Goal: Transaction & Acquisition: Register for event/course

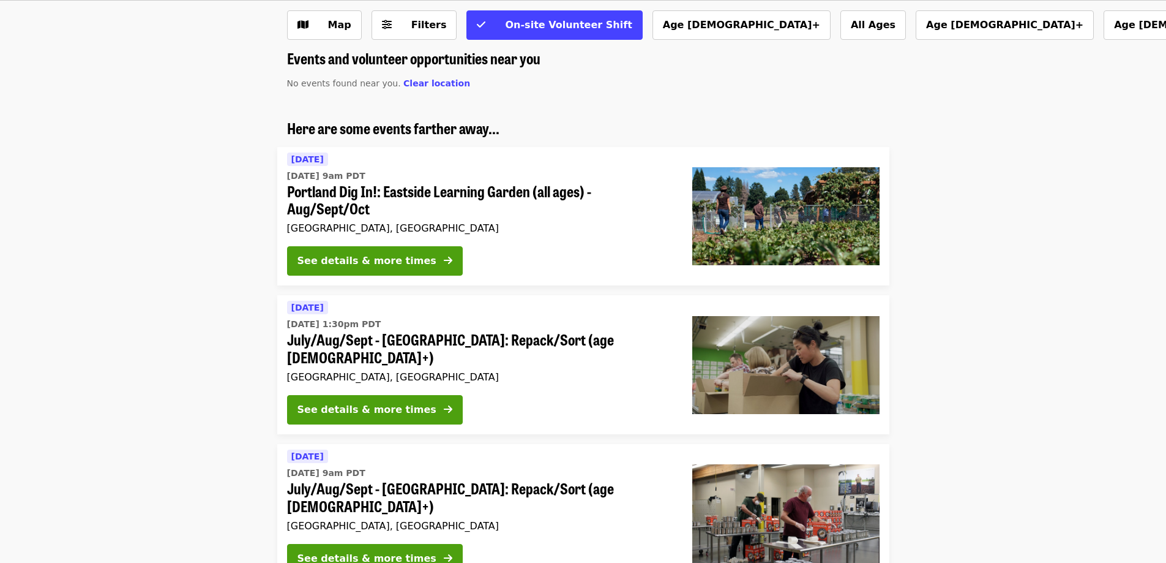
scroll to position [61, 0]
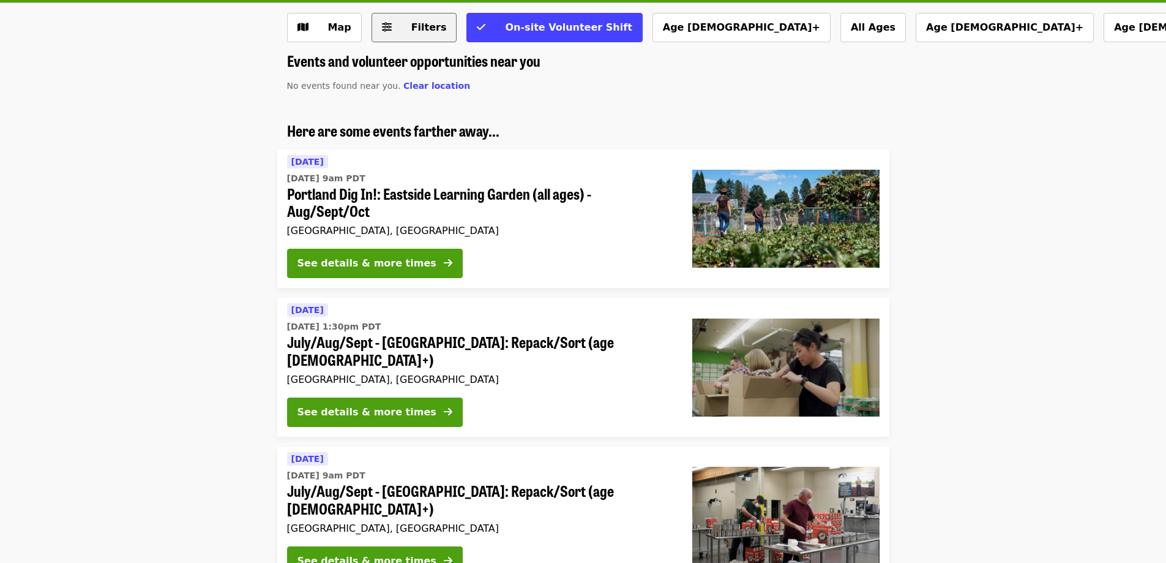
click at [421, 37] on button "Filters" at bounding box center [415, 27] width 86 height 29
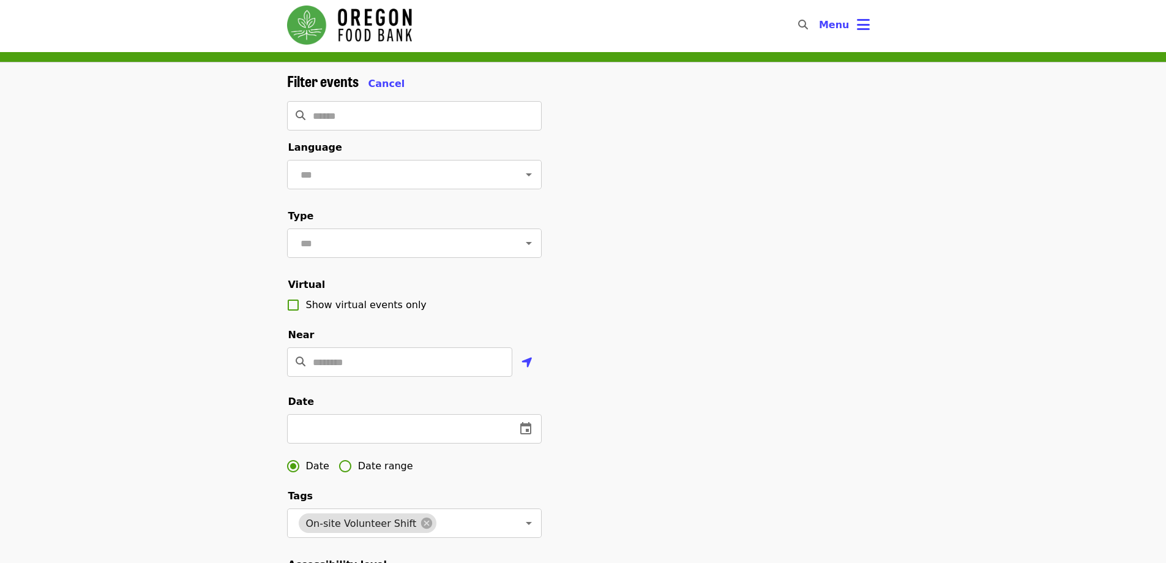
scroll to position [0, 0]
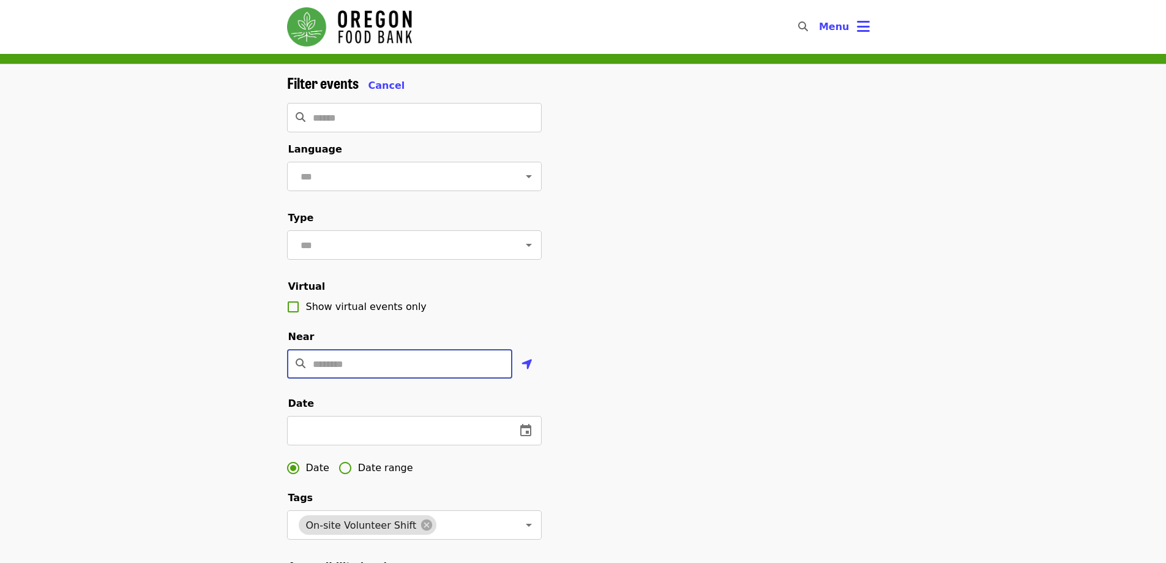
click at [467, 378] on input "Location" at bounding box center [413, 363] width 200 height 29
type input "*****"
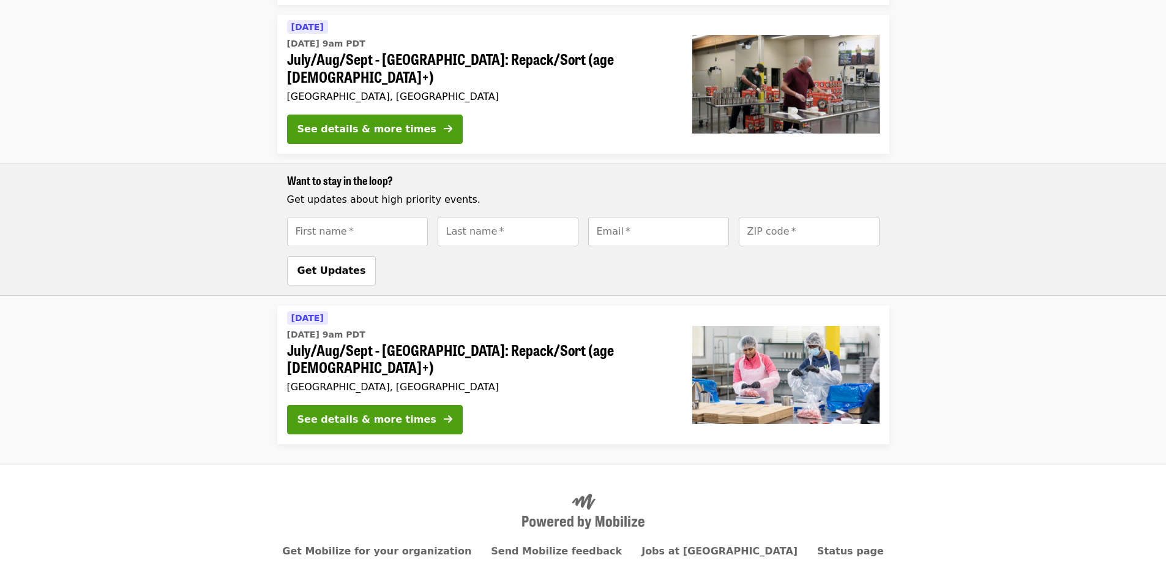
scroll to position [498, 0]
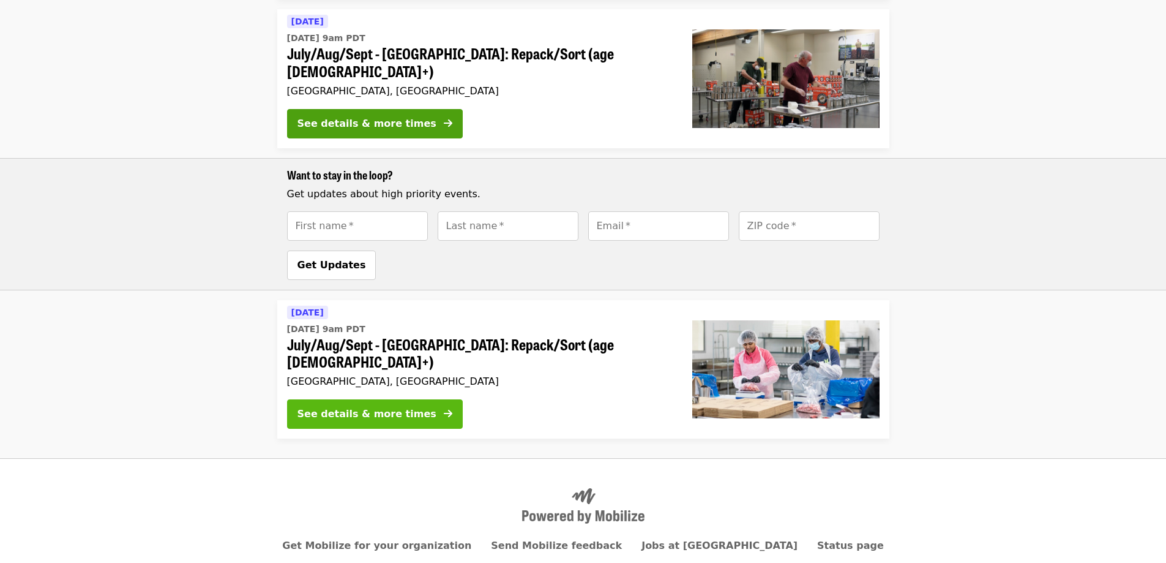
click at [389, 407] on div "See details & more times" at bounding box center [367, 414] width 139 height 15
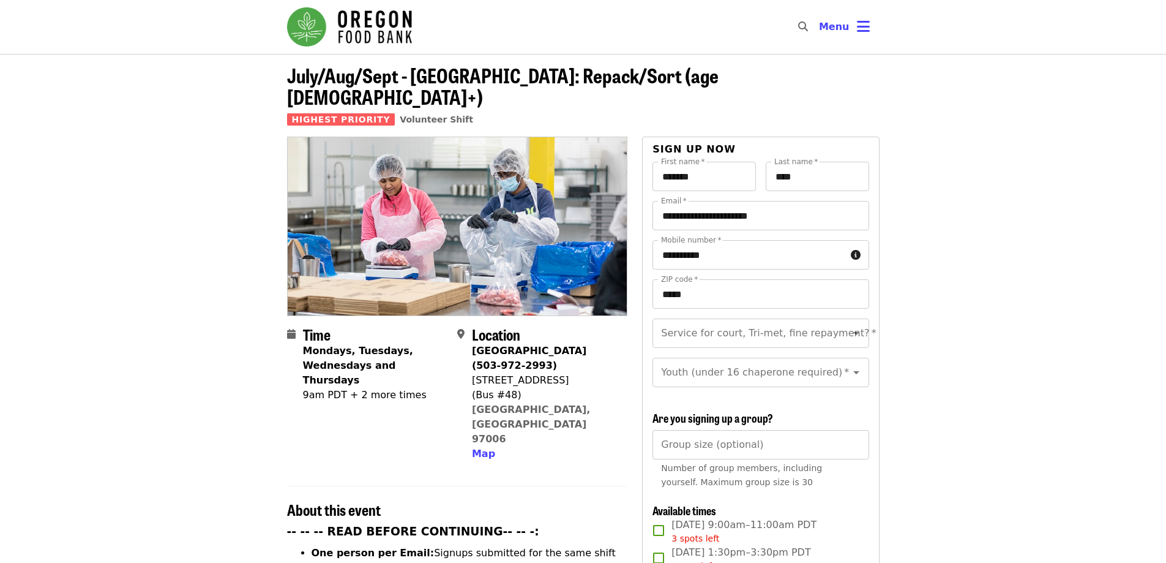
scroll to position [306, 0]
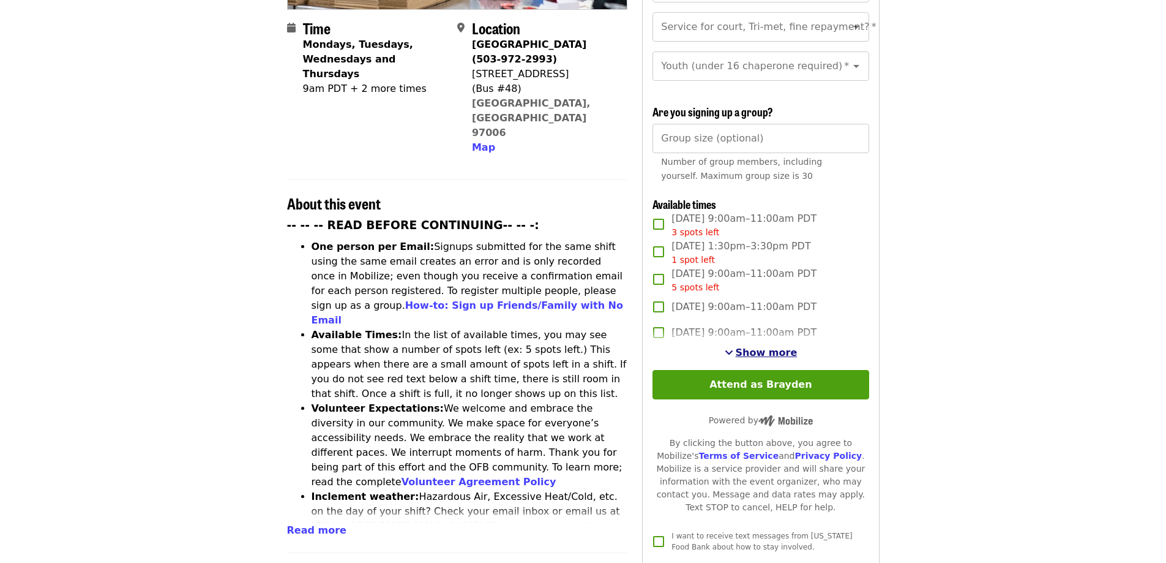
click at [759, 347] on span "Show more" at bounding box center [767, 353] width 62 height 12
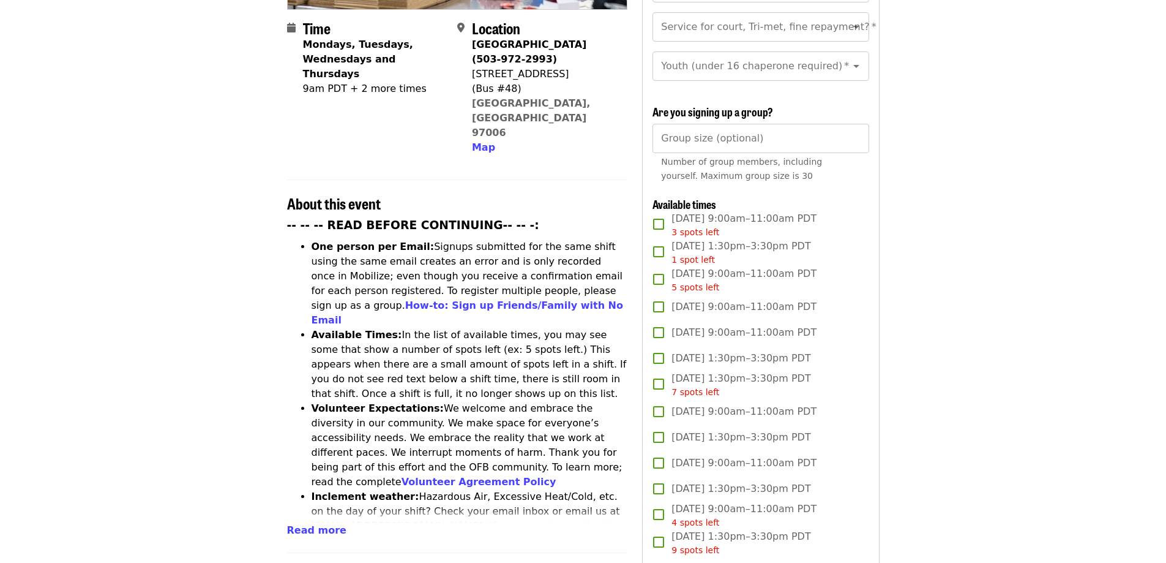
click at [702, 271] on span "Thu, Aug 14, 9:00am–11:00am PDT 5 spots left" at bounding box center [744, 280] width 145 height 28
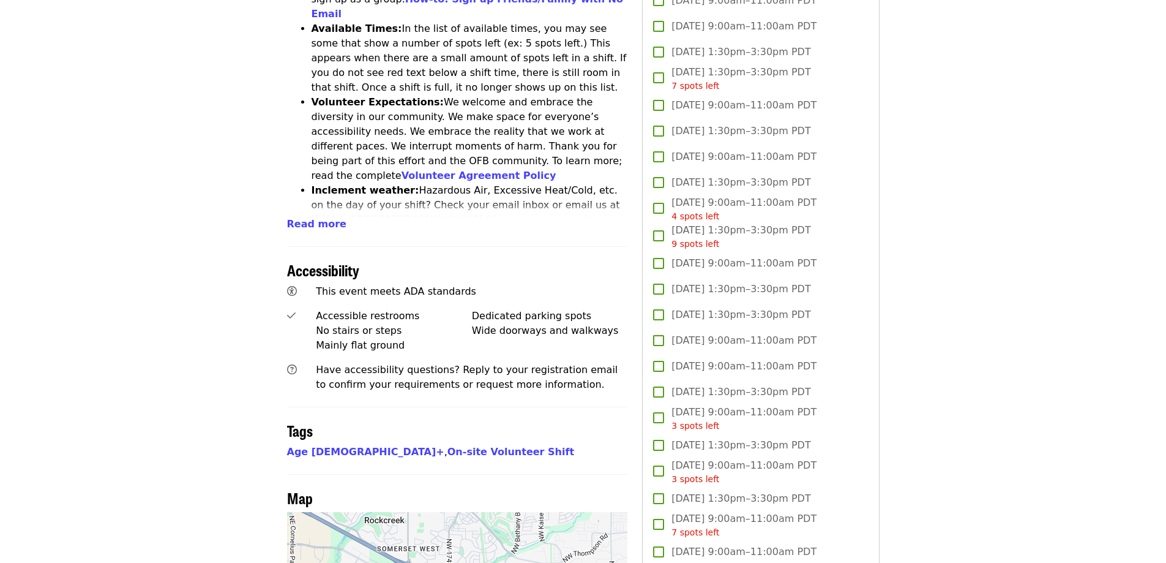
scroll to position [918, 0]
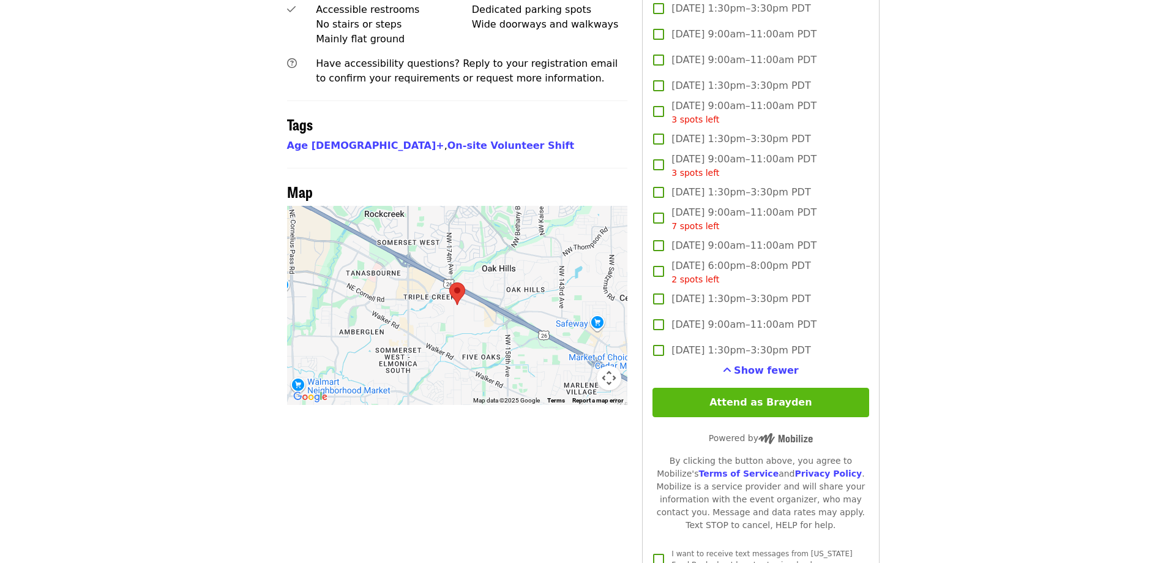
click at [718, 388] on button "Attend as Brayden" at bounding box center [761, 402] width 216 height 29
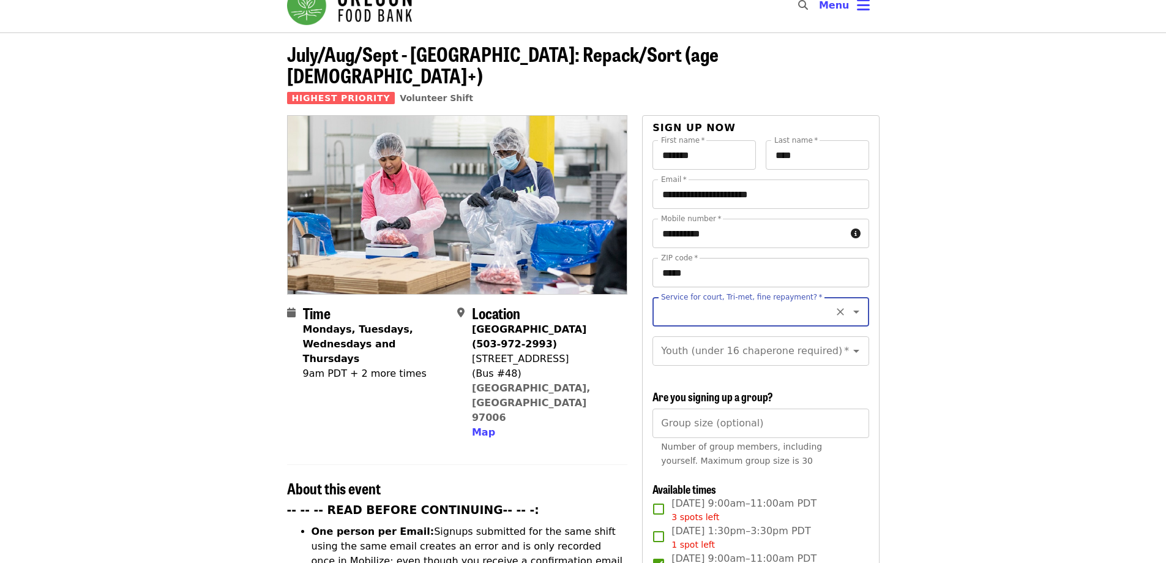
scroll to position [0, 0]
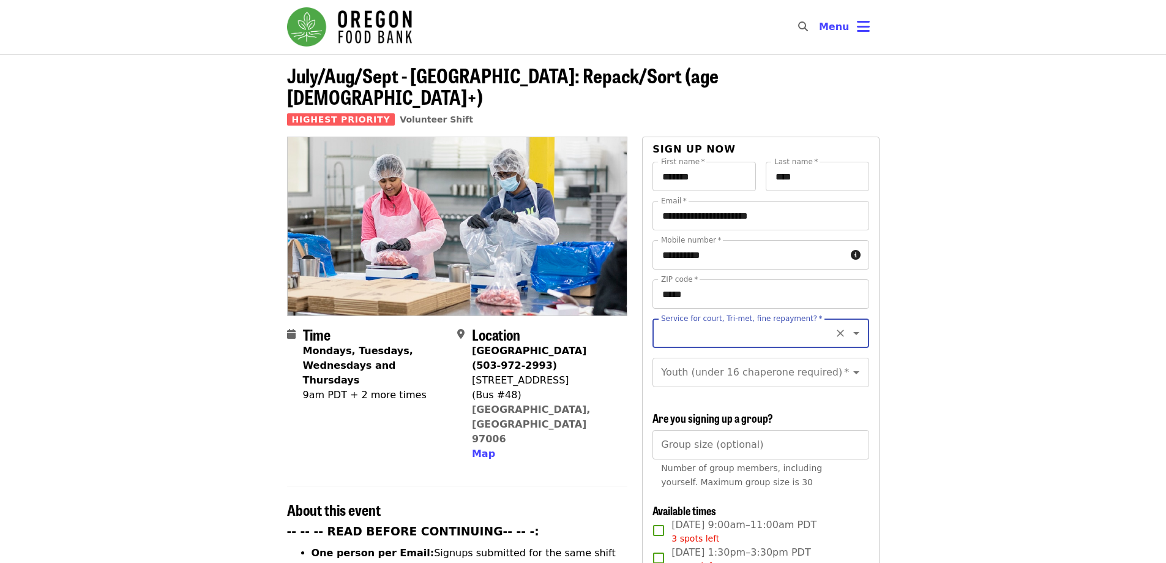
click at [726, 321] on input "Service for court, Tri-met, fine repayment?   *" at bounding box center [746, 332] width 167 height 23
click at [667, 345] on li "No" at bounding box center [756, 345] width 207 height 22
type input "**"
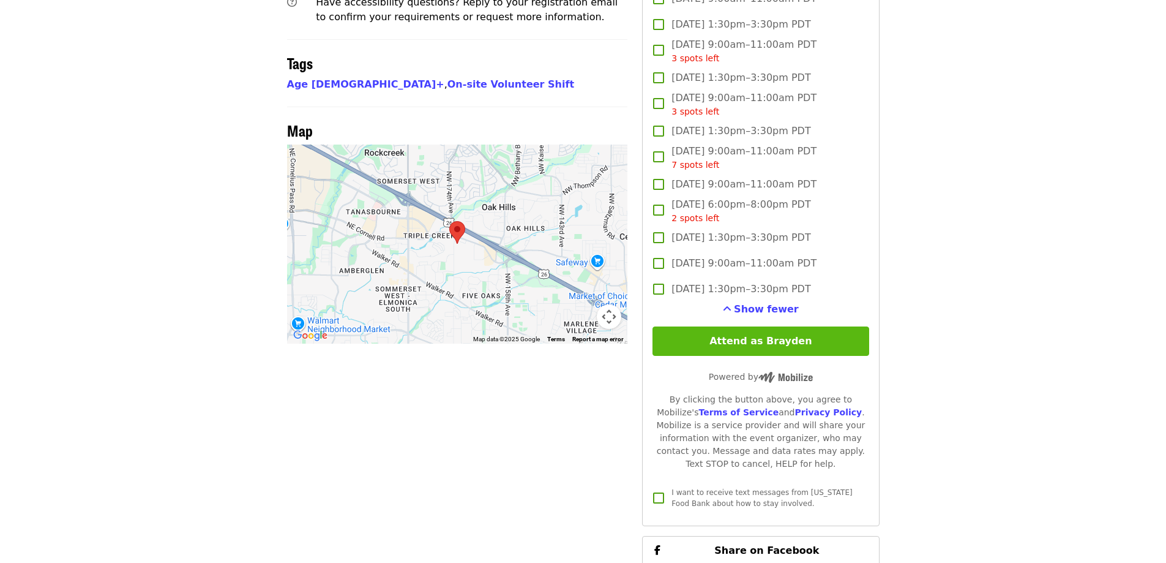
click at [735, 337] on button "Attend as Brayden" at bounding box center [761, 340] width 216 height 29
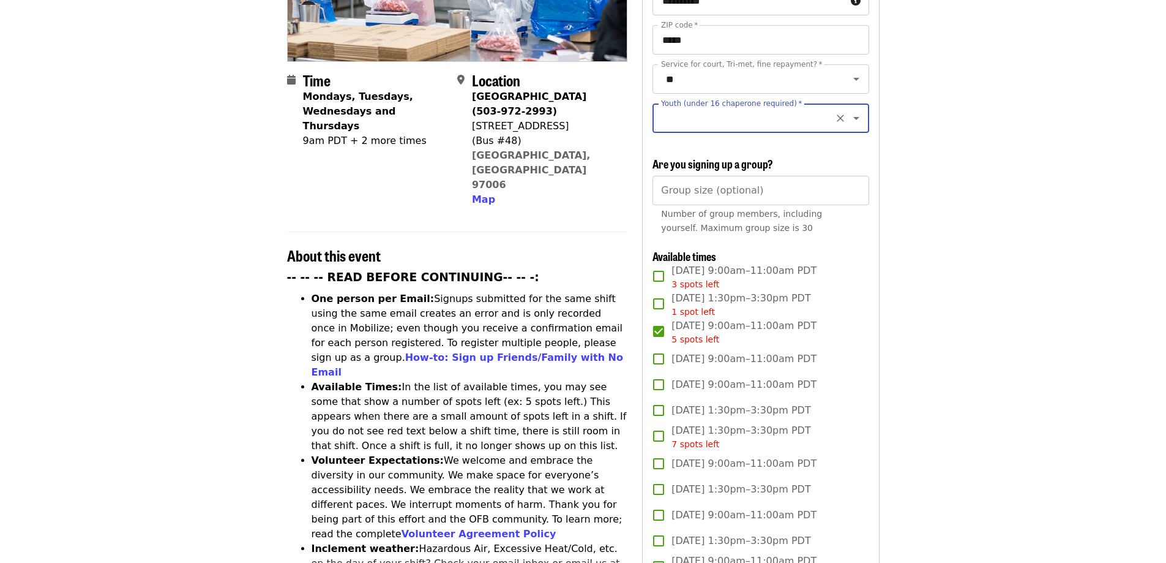
scroll to position [165, 0]
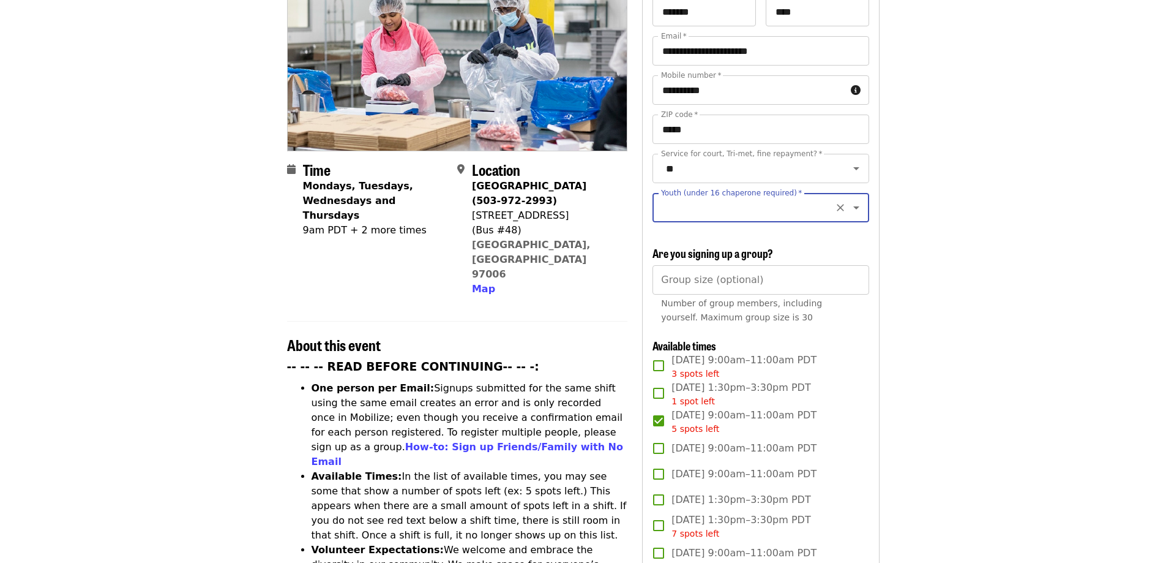
click at [832, 199] on button "Clear" at bounding box center [840, 207] width 17 height 17
click at [770, 202] on input "Youth (under 16 chaperone required)   *" at bounding box center [746, 207] width 167 height 23
click at [781, 231] on li "16 and older" at bounding box center [756, 228] width 207 height 22
type input "**********"
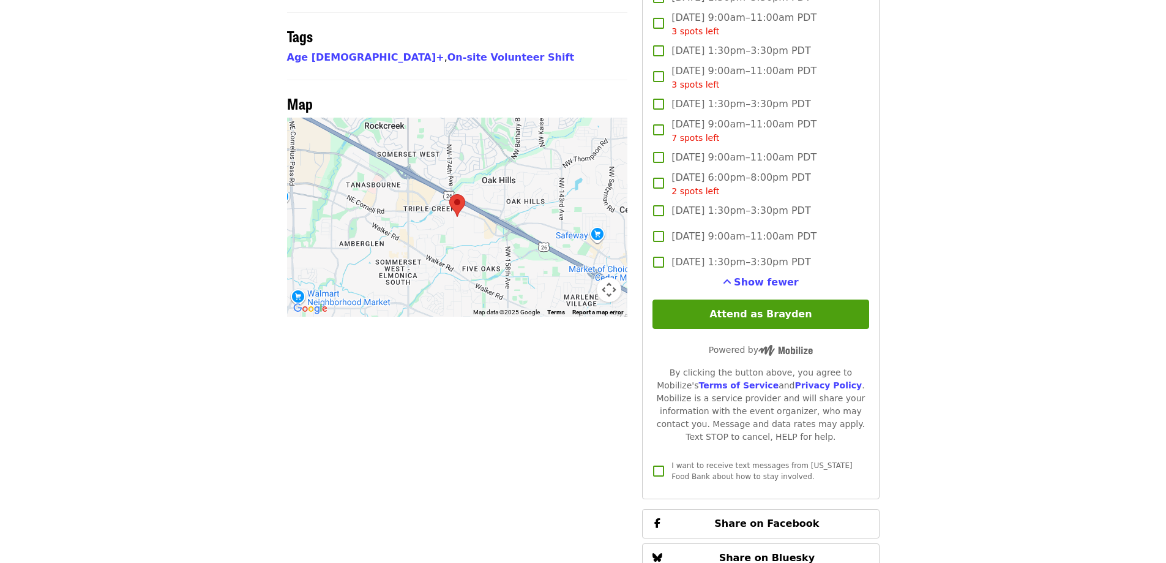
scroll to position [1144, 0]
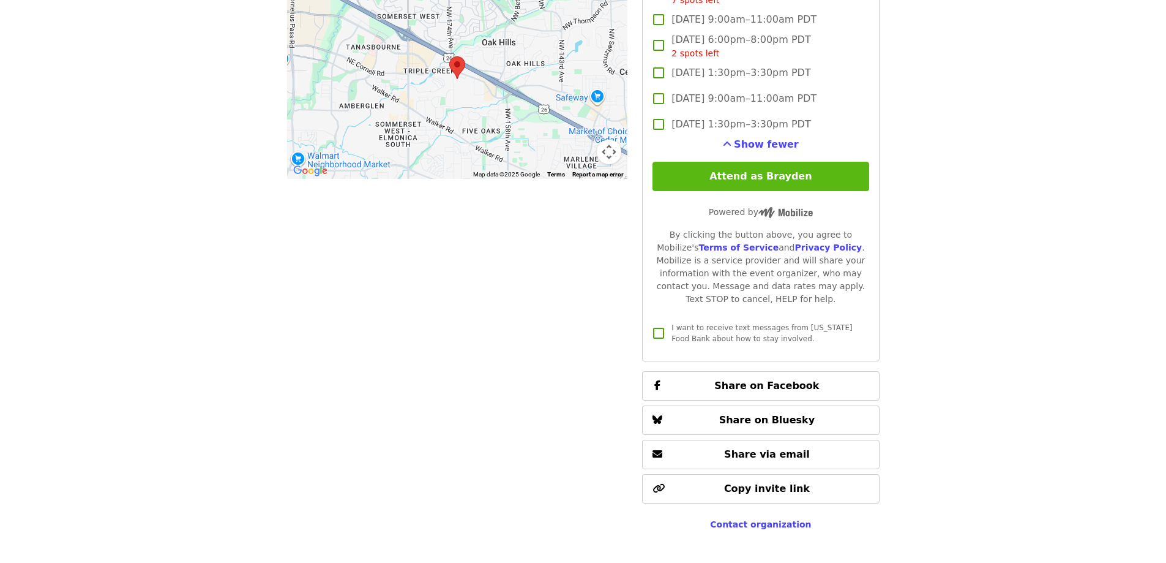
click at [777, 184] on button "Attend as Brayden" at bounding box center [761, 176] width 216 height 29
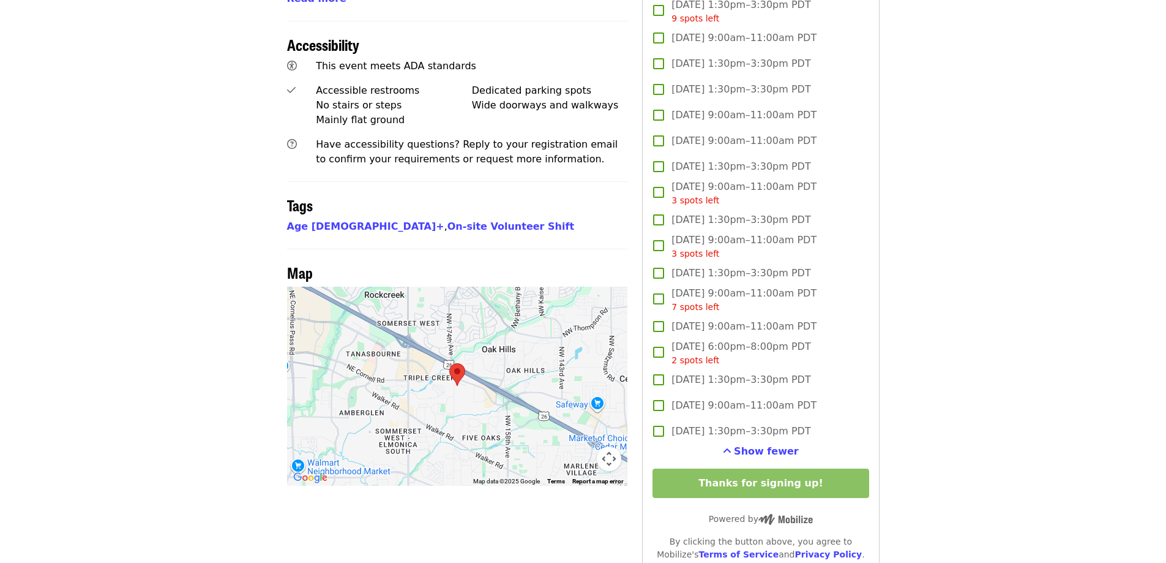
scroll to position [838, 0]
